Goal: Task Accomplishment & Management: Manage account settings

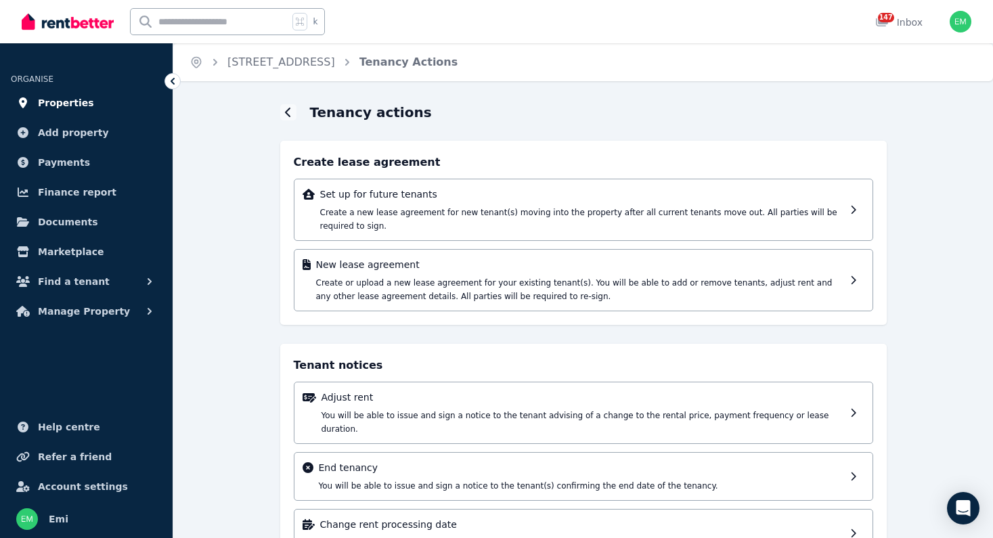
click at [58, 103] on span "Properties" at bounding box center [66, 103] width 56 height 16
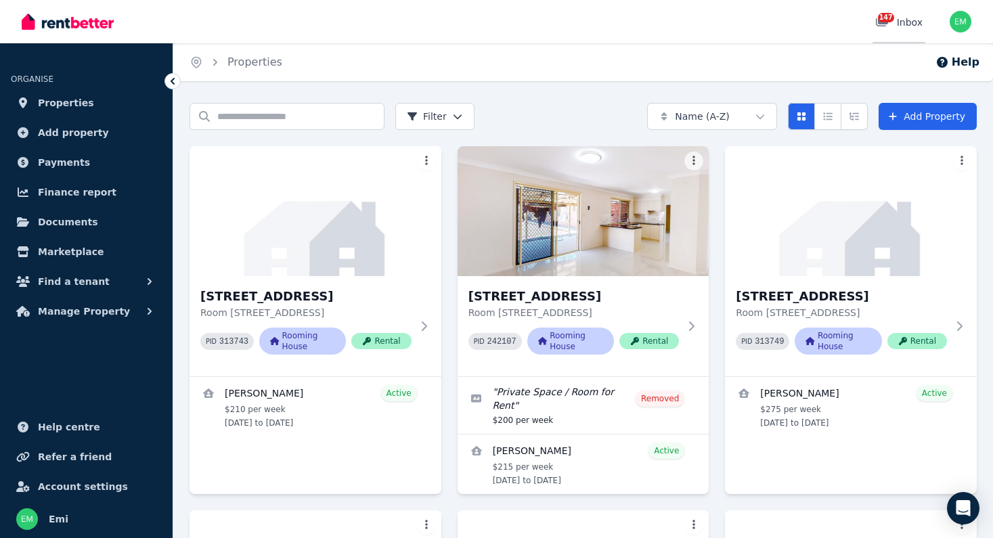
click at [886, 22] on span "147" at bounding box center [886, 17] width 16 height 9
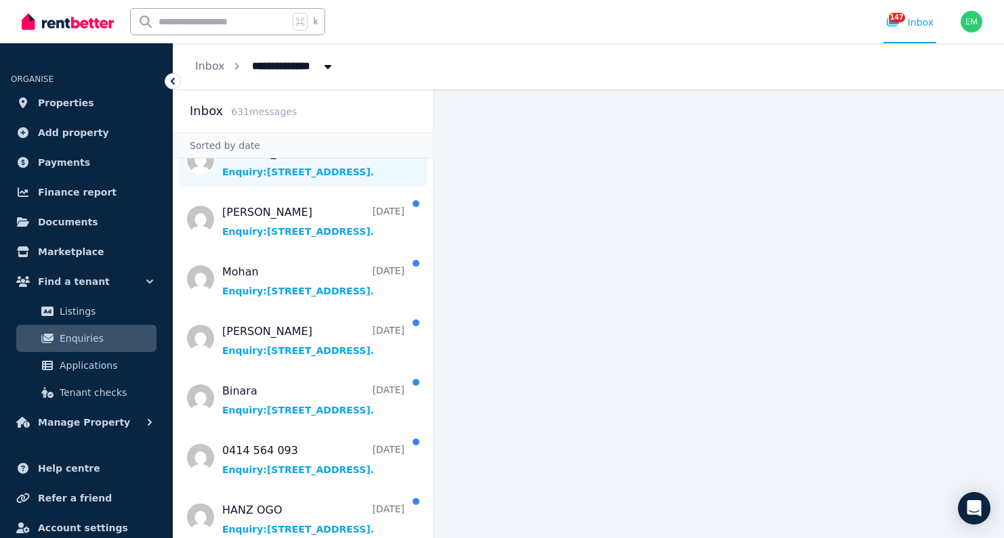
scroll to position [232, 0]
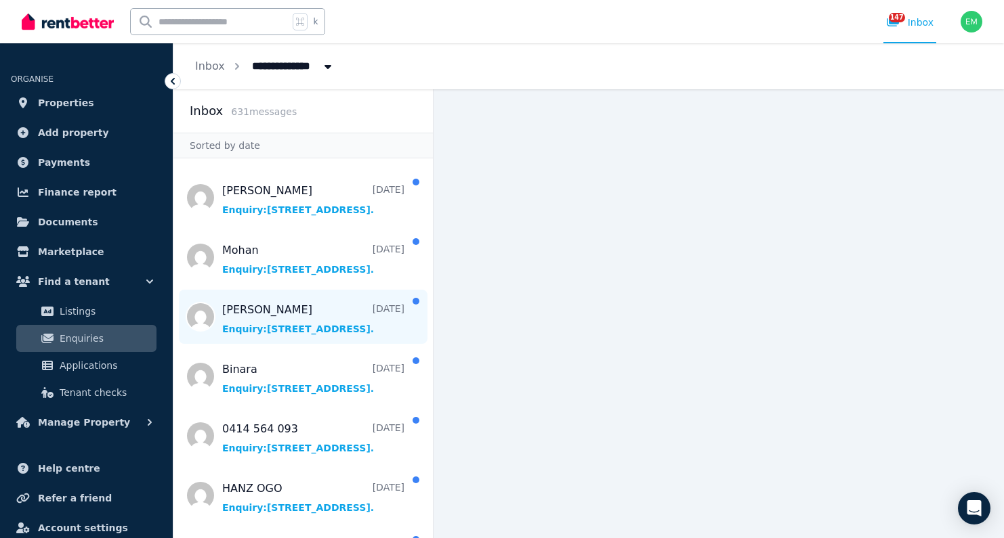
click at [247, 320] on span "Message list" at bounding box center [302, 317] width 259 height 54
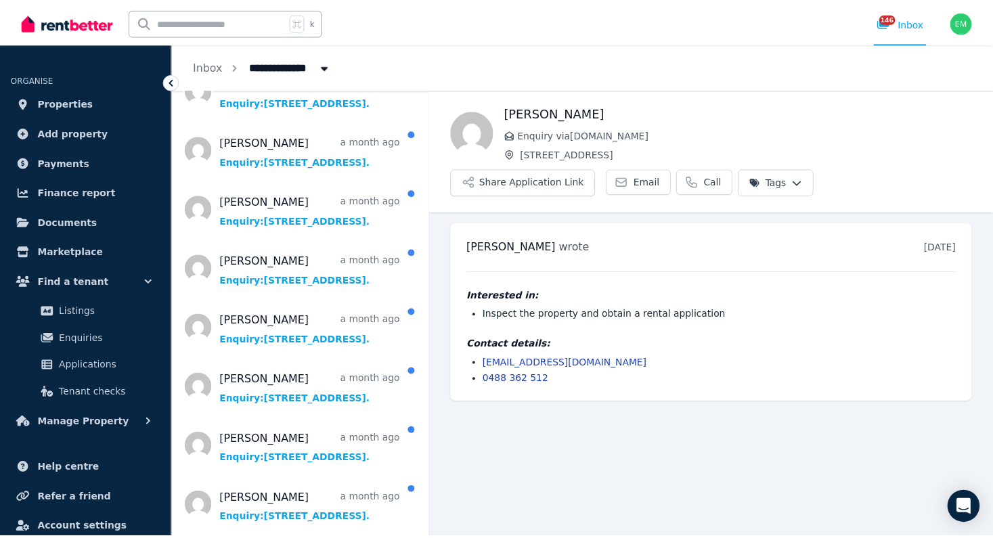
scroll to position [2647, 0]
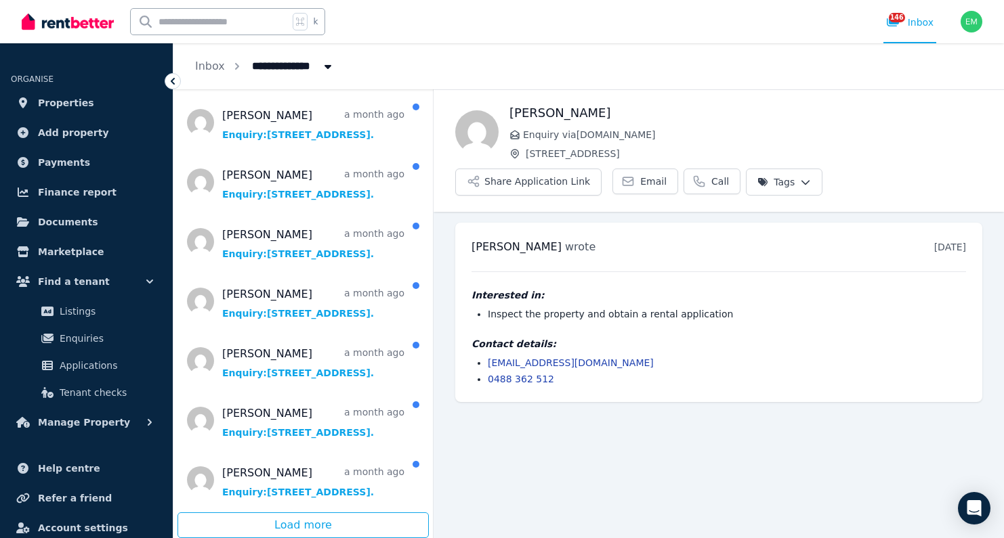
click at [316, 68] on button "Breadcrumb" at bounding box center [328, 66] width 24 height 24
type input "**********"
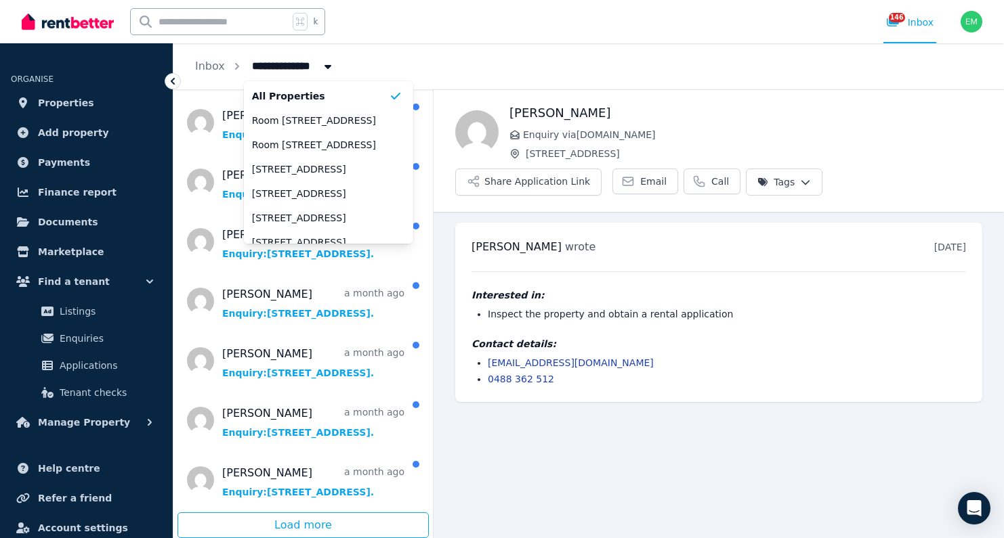
click at [548, 486] on main "Back [PERSON_NAME] Enquiry via [DOMAIN_NAME] [STREET_ADDRESS] Share Application…" at bounding box center [718, 313] width 570 height 449
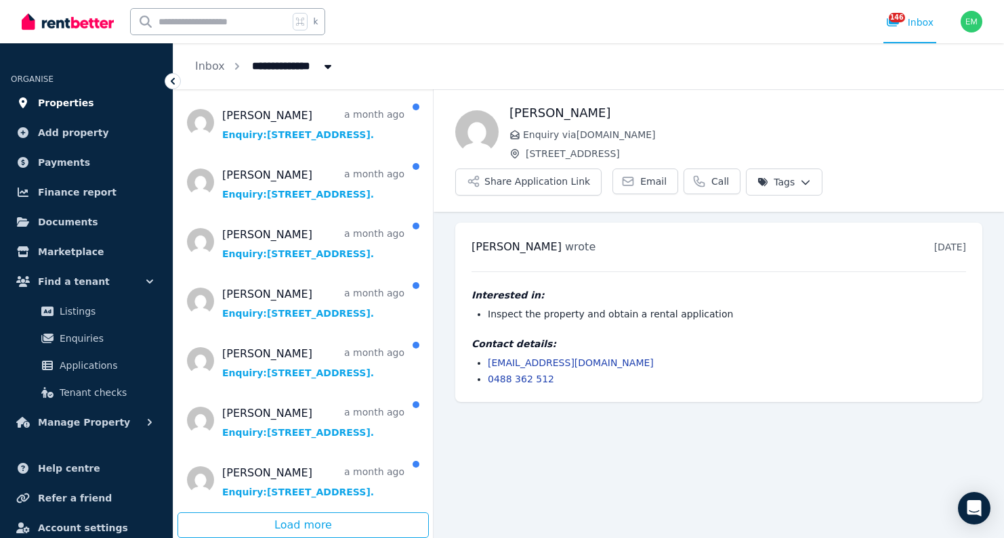
click at [59, 103] on span "Properties" at bounding box center [66, 103] width 56 height 16
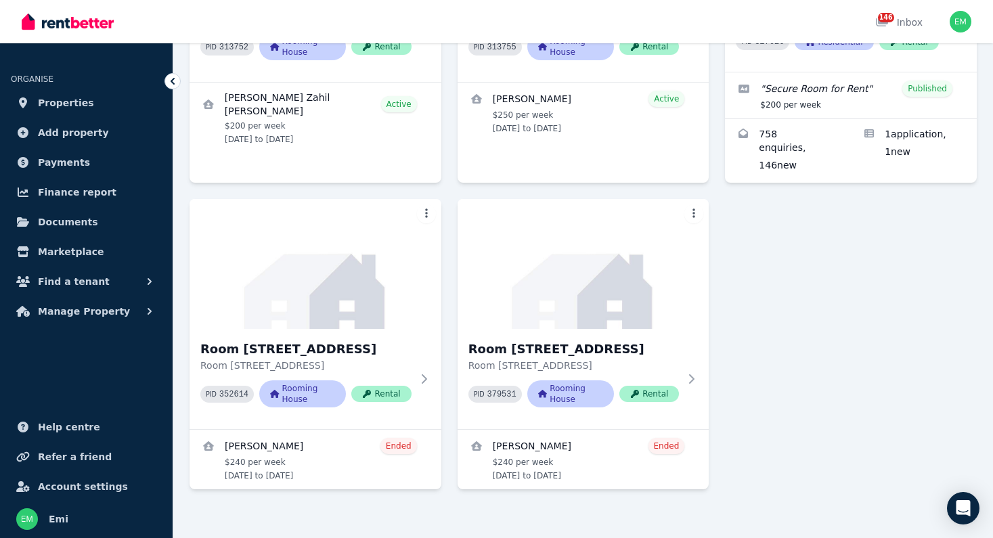
scroll to position [871, 0]
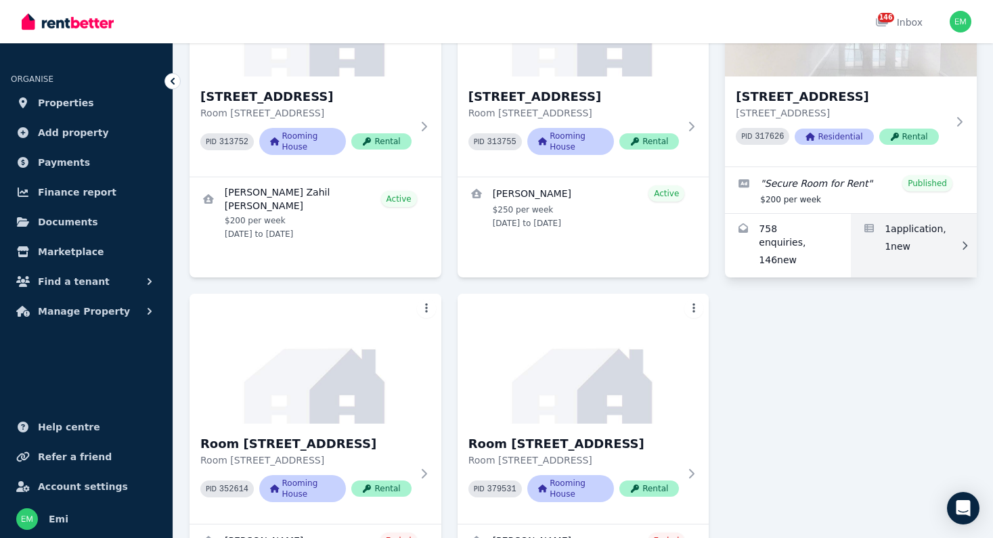
click at [896, 230] on link "Applications for 47 Whimbrel Street, Warner" at bounding box center [914, 246] width 126 height 64
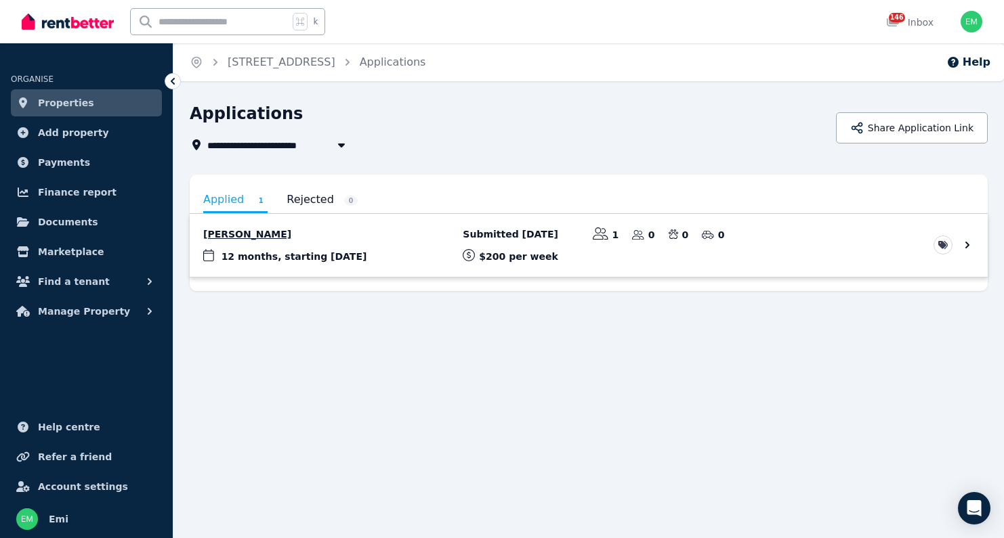
click at [241, 234] on link "View application: Elissa Anderson" at bounding box center [589, 245] width 798 height 63
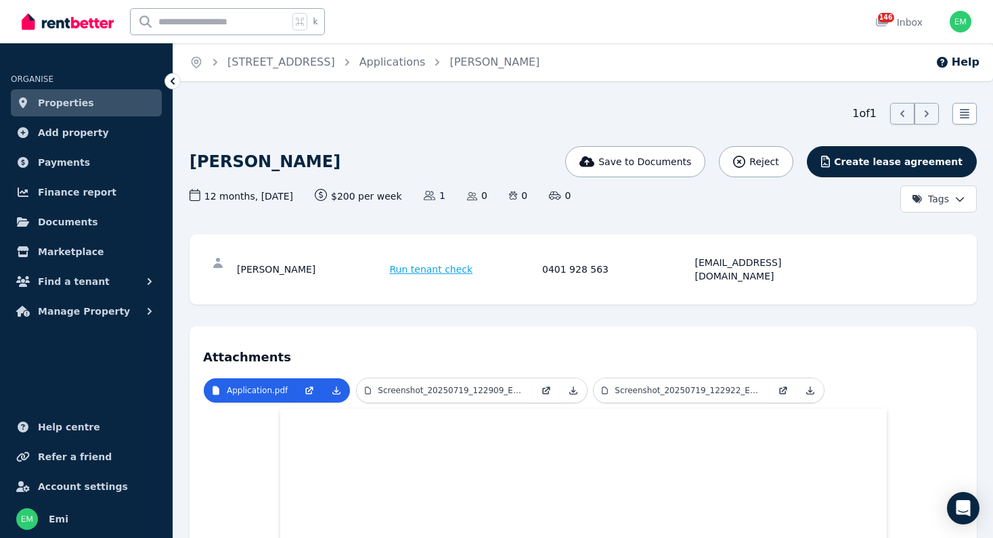
click at [60, 99] on span "Properties" at bounding box center [66, 103] width 56 height 16
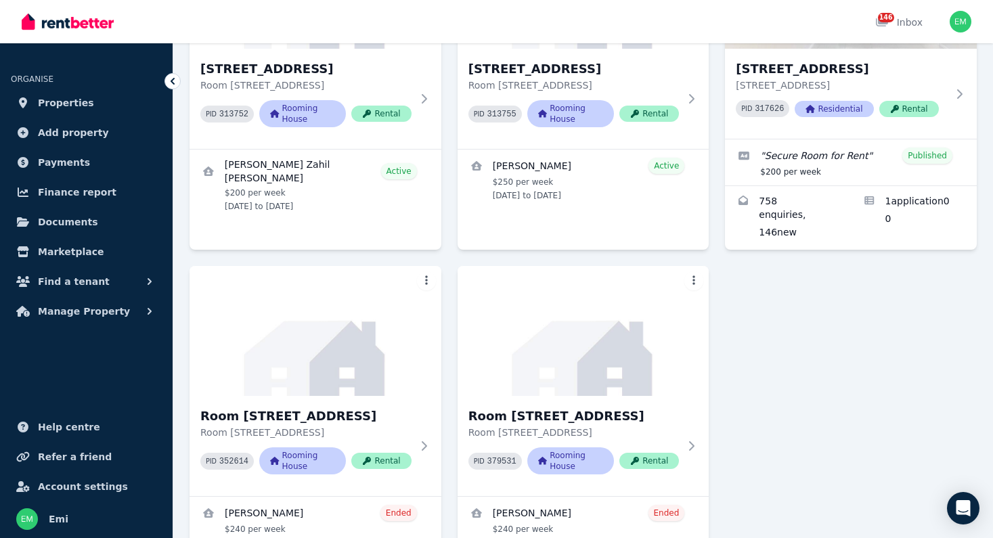
scroll to position [966, 0]
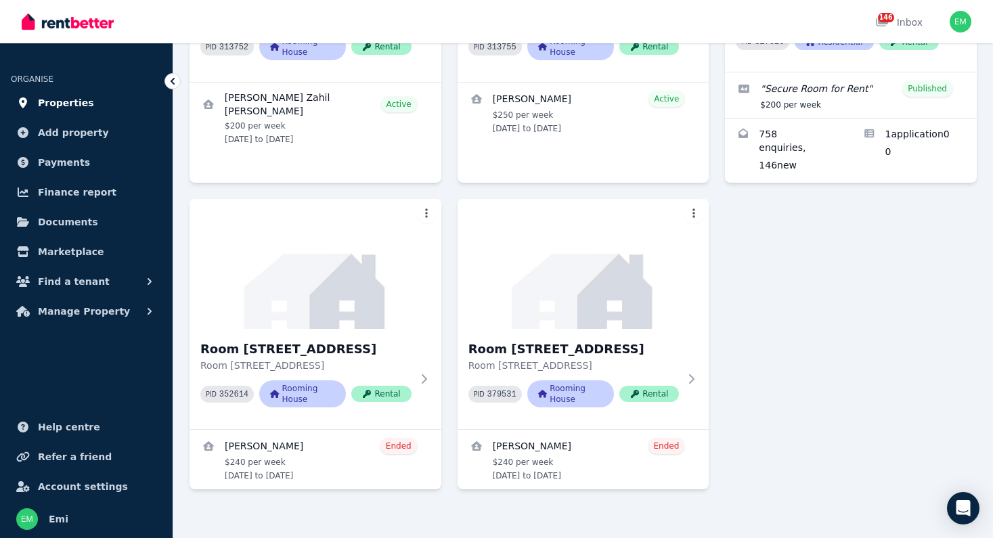
click at [47, 104] on span "Properties" at bounding box center [66, 103] width 56 height 16
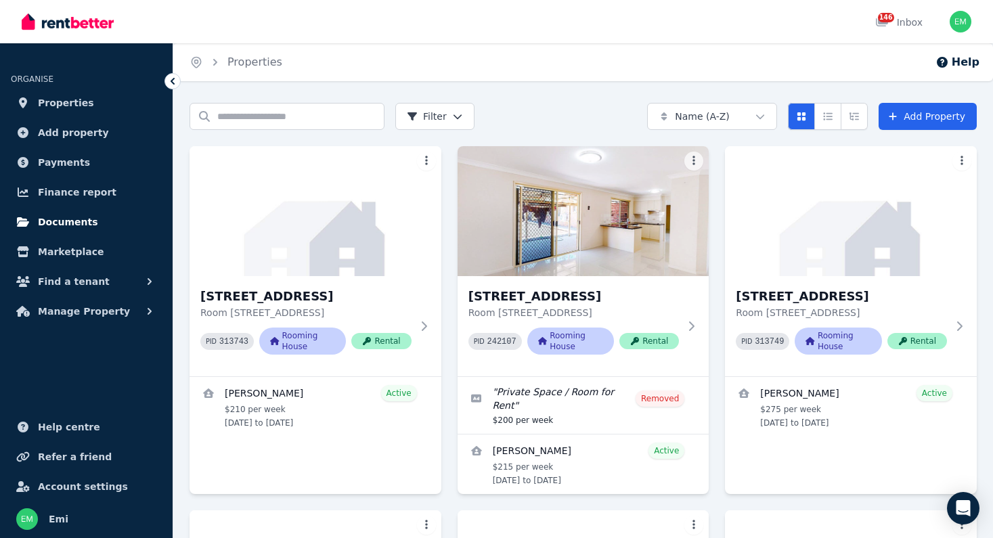
click at [59, 226] on span "Documents" at bounding box center [68, 222] width 60 height 16
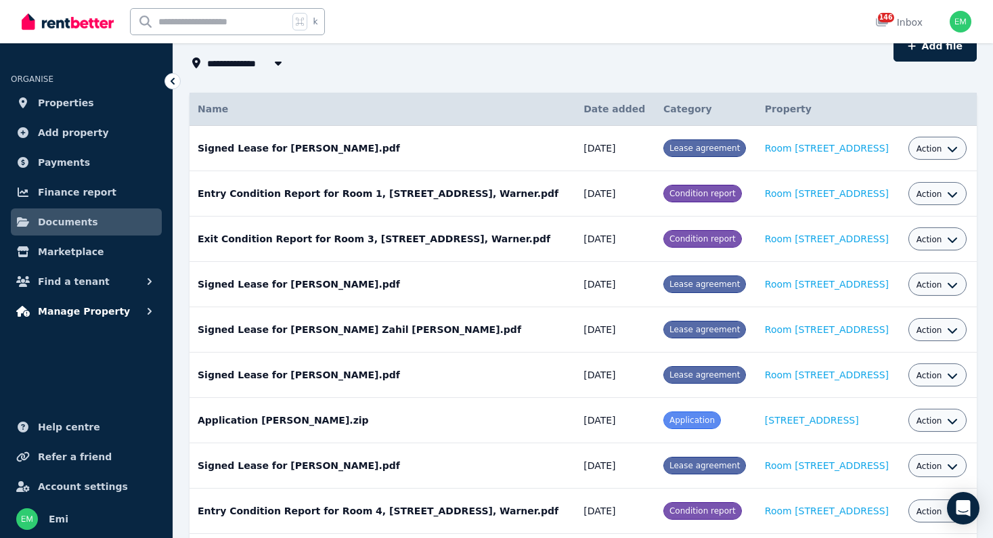
scroll to position [85, 0]
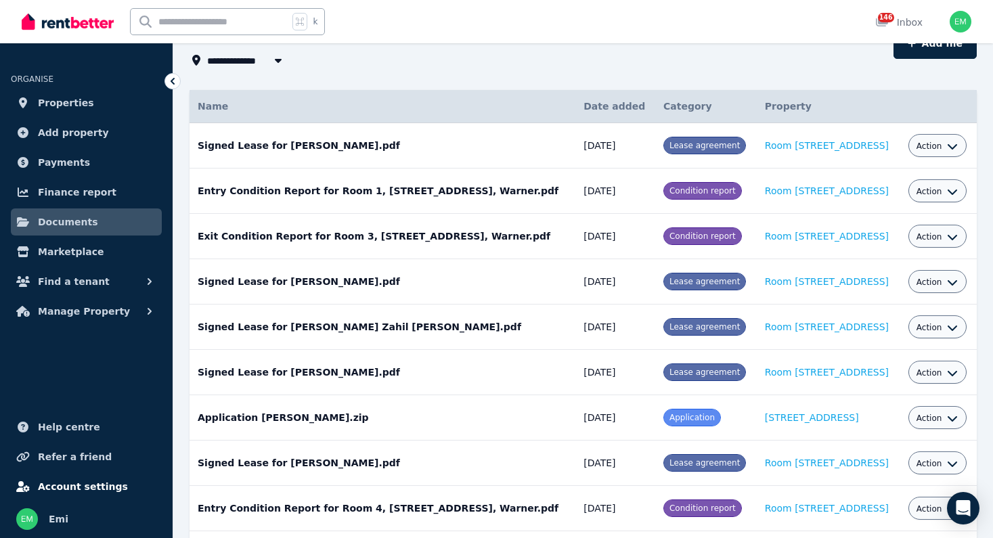
click at [72, 488] on span "Account settings" at bounding box center [83, 487] width 90 height 16
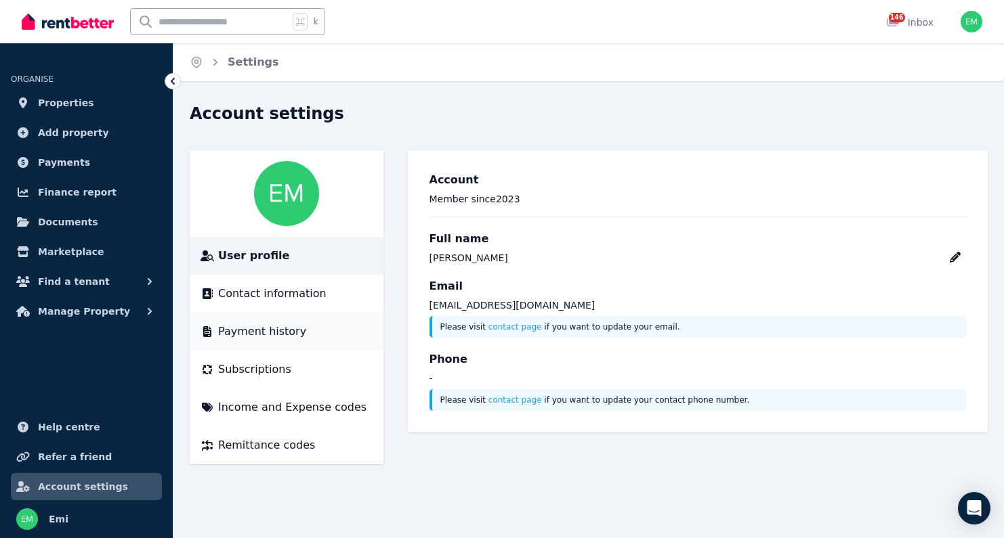
click at [249, 337] on span "Payment history" at bounding box center [262, 332] width 88 height 16
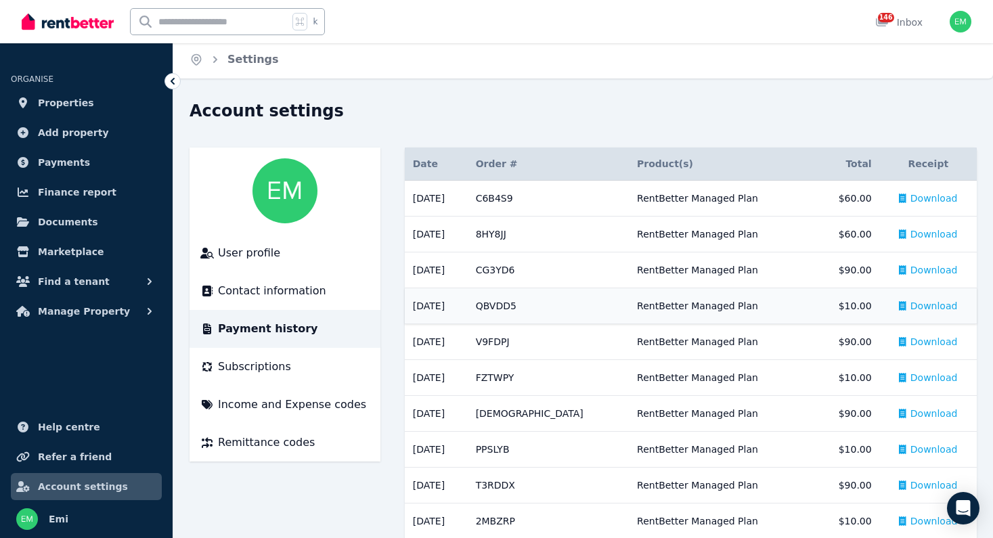
scroll to position [28, 0]
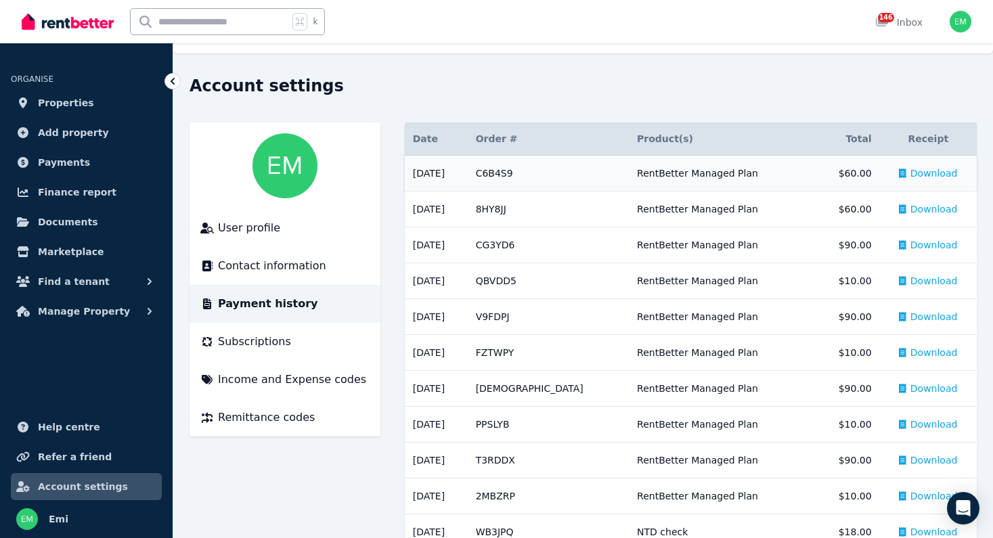
click at [899, 177] on icon at bounding box center [902, 173] width 7 height 9
